Goal: Check status: Check status

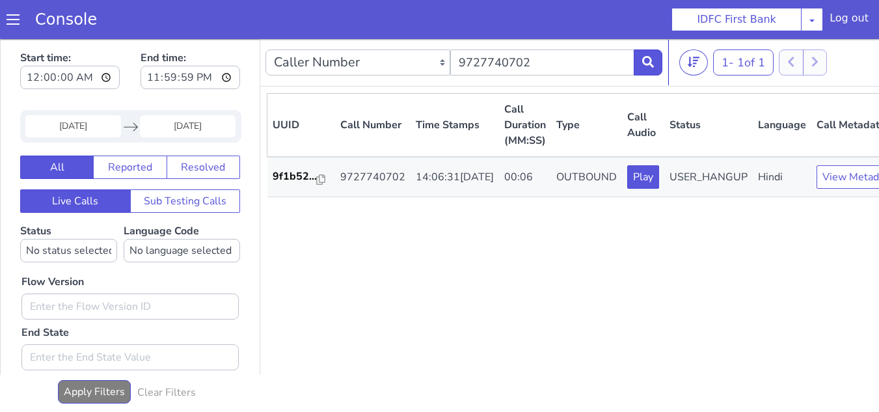
click at [90, 124] on input "24 Sep 2025" at bounding box center [73, 126] width 96 height 22
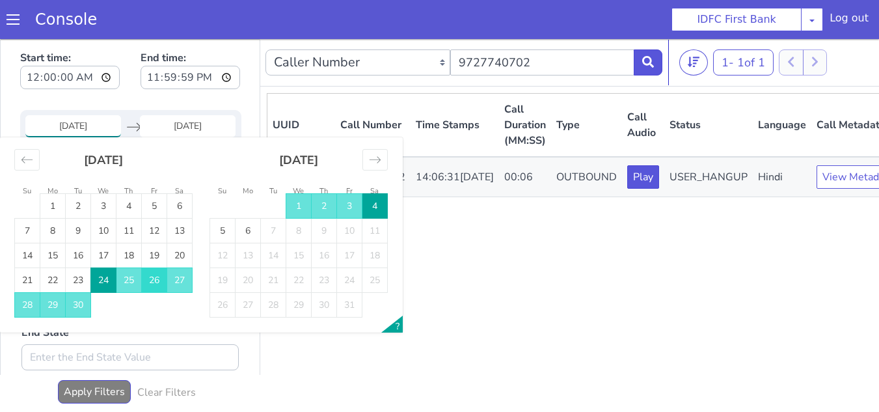
click at [154, 281] on td "26" at bounding box center [154, 280] width 25 height 25
type input "[DATE]"
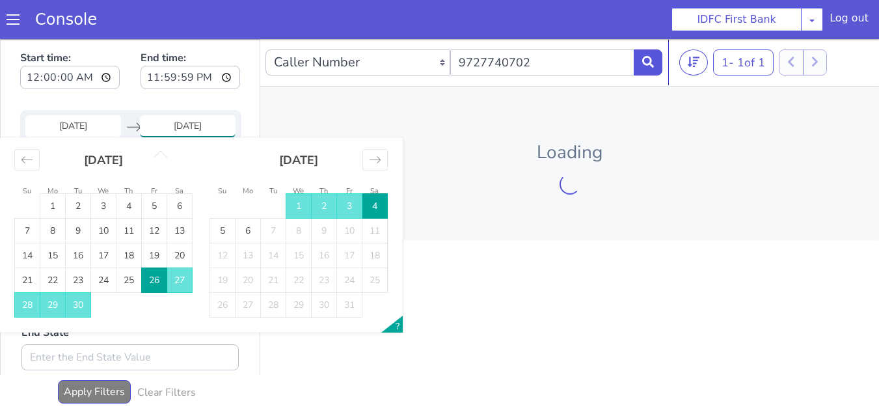
click at [371, 206] on td "4" at bounding box center [374, 206] width 25 height 25
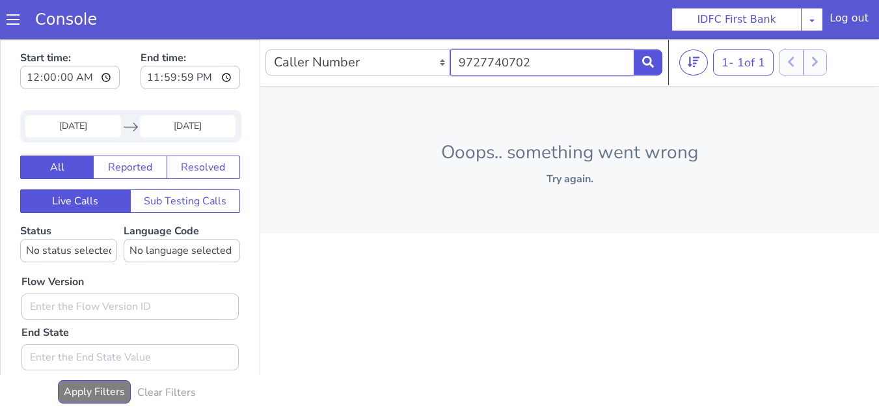
click at [539, 59] on input "9727740702" at bounding box center [542, 62] width 185 height 26
paste input "778052288"
type input "7780522882"
click at [638, 64] on button at bounding box center [647, 62] width 29 height 26
click at [645, 62] on icon at bounding box center [648, 62] width 12 height 12
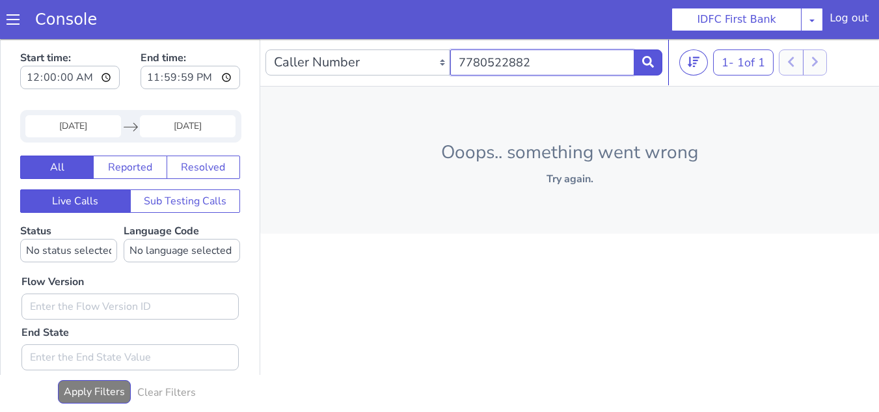
click at [538, 69] on input "7780522882" at bounding box center [542, 62] width 185 height 26
click at [639, 64] on button at bounding box center [647, 62] width 29 height 26
click at [641, 64] on button at bounding box center [647, 62] width 29 height 26
drag, startPoint x: 538, startPoint y: 62, endPoint x: 431, endPoint y: 61, distance: 107.3
click at [431, 61] on div "Caller Number Call UUID Custom Parameter 7780522882" at bounding box center [463, 62] width 397 height 36
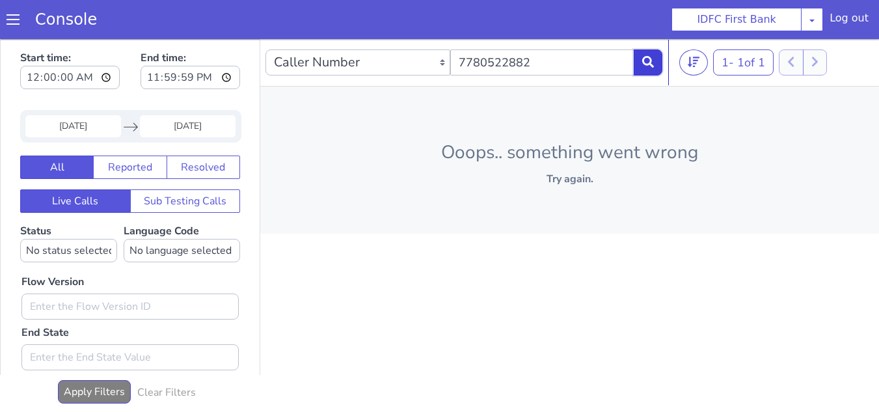
click at [640, 64] on button at bounding box center [647, 62] width 29 height 26
click at [641, 58] on button at bounding box center [647, 62] width 29 height 26
click at [658, 56] on button at bounding box center [647, 62] width 29 height 26
click at [425, 297] on div "Caller Number Call UUID Custom Parameter 7780522882 1 - 1 of 1 20 50 100 Ooops.…" at bounding box center [569, 227] width 619 height 377
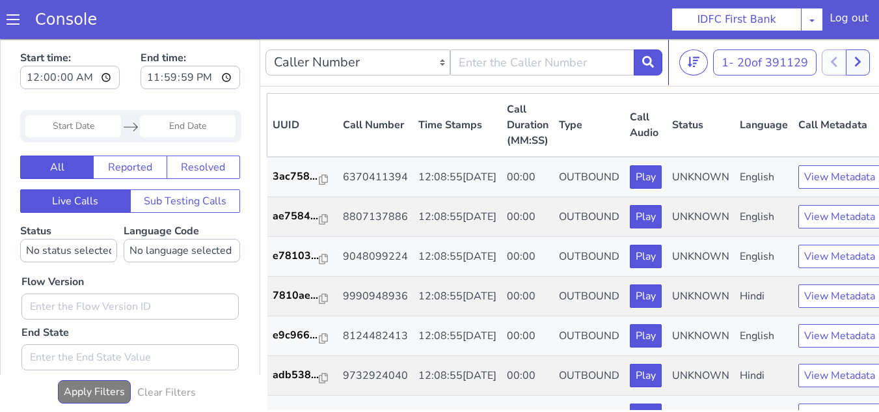
drag, startPoint x: 273, startPoint y: -111, endPoint x: 307, endPoint y: -103, distance: 34.7
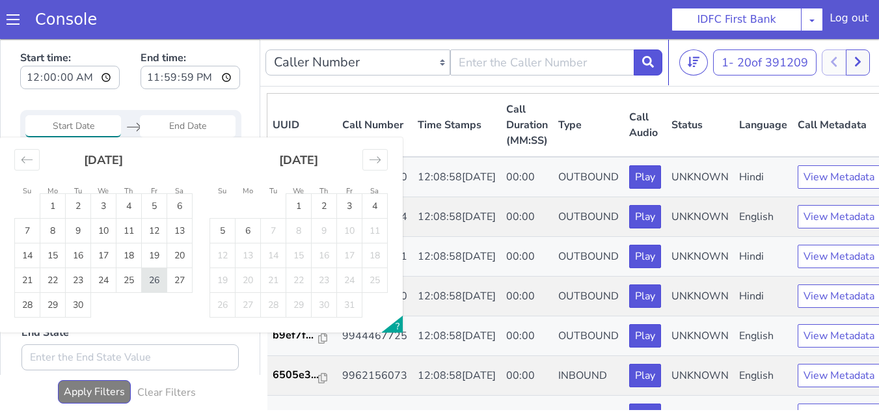
drag, startPoint x: 1019, startPoint y: 257, endPoint x: 1060, endPoint y: 235, distance: 46.3
click at [736, 1] on td "26" at bounding box center [738, 0] width 25 height 25
type input "[DATE]"
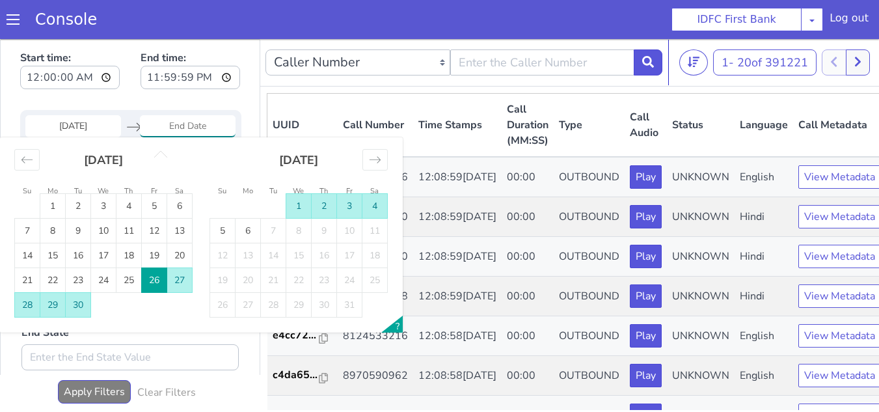
type input "[DATE]"
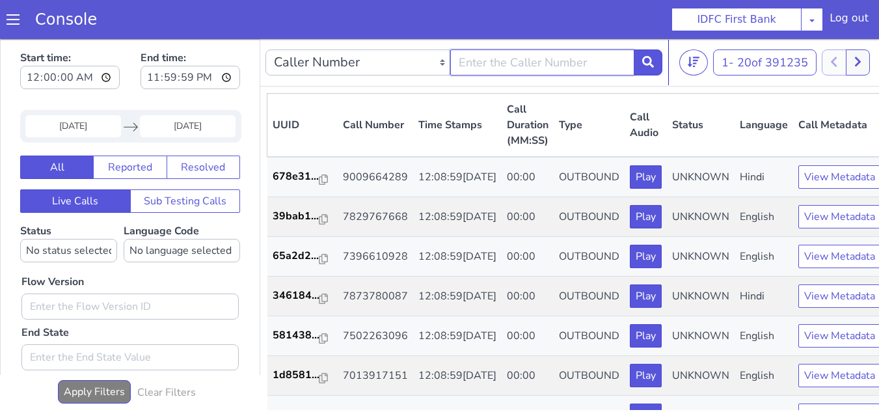
paste input "7780522882"
type input "7780522882"
